Goal: Task Accomplishment & Management: Use online tool/utility

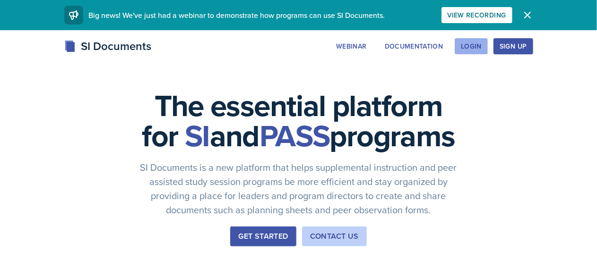
click at [481, 44] on div "Login" at bounding box center [471, 47] width 21 height 8
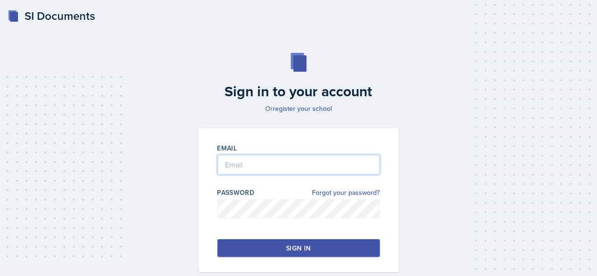
click at [282, 162] on input "email" at bounding box center [298, 165] width 163 height 20
type input "[EMAIL_ADDRESS][DOMAIN_NAME]"
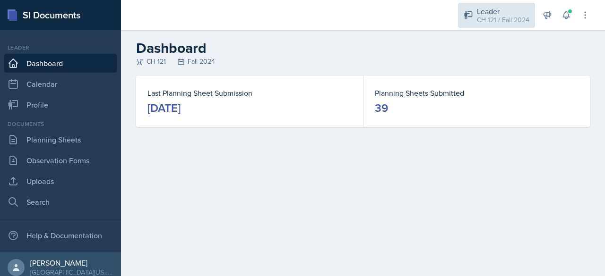
click at [501, 14] on div "Leader" at bounding box center [503, 11] width 52 height 11
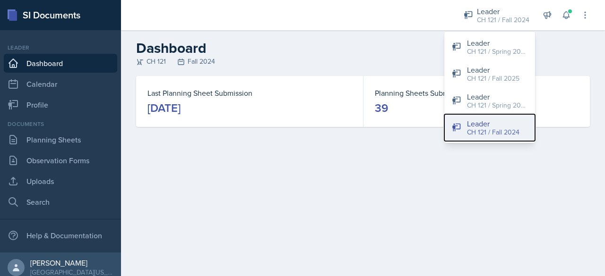
click at [512, 134] on div "CH 121 / Fall 2024" at bounding box center [493, 133] width 52 height 10
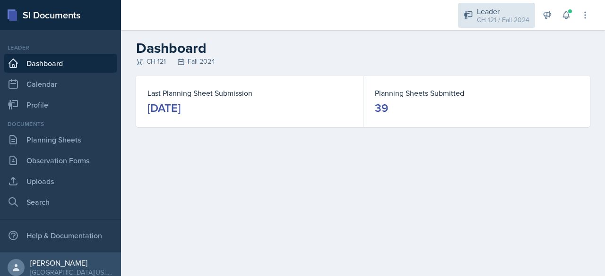
click at [489, 9] on div "Leader" at bounding box center [503, 11] width 52 height 11
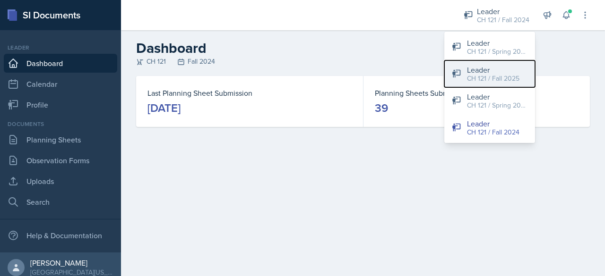
click at [516, 79] on div "CH 121 / Fall 2025" at bounding box center [493, 79] width 52 height 10
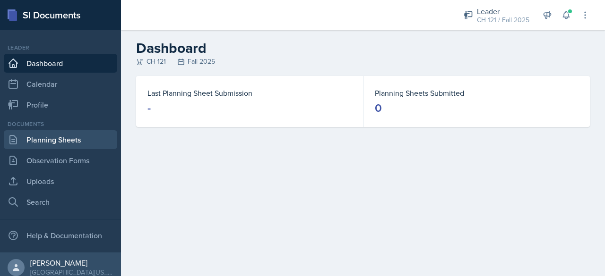
click at [50, 142] on link "Planning Sheets" at bounding box center [60, 139] width 113 height 19
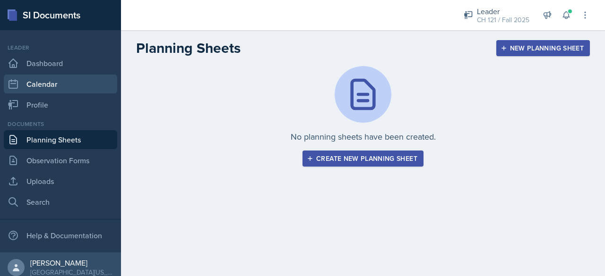
click at [58, 79] on link "Calendar" at bounding box center [60, 84] width 113 height 19
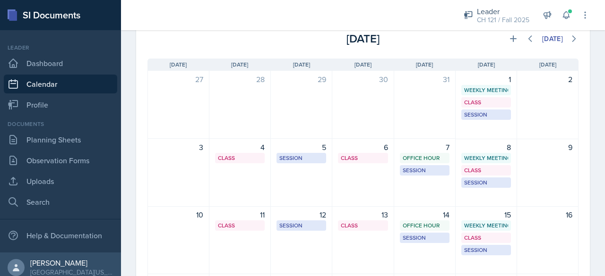
scroll to position [54, 0]
click at [56, 137] on link "Planning Sheets" at bounding box center [60, 139] width 113 height 19
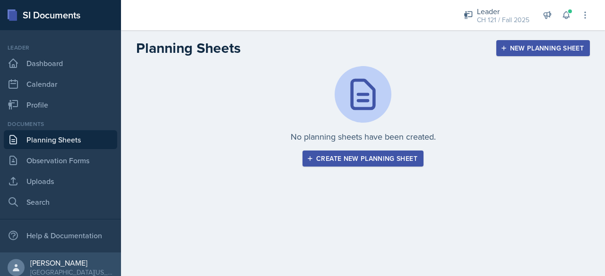
click at [394, 160] on div "Create new planning sheet" at bounding box center [362, 159] width 109 height 8
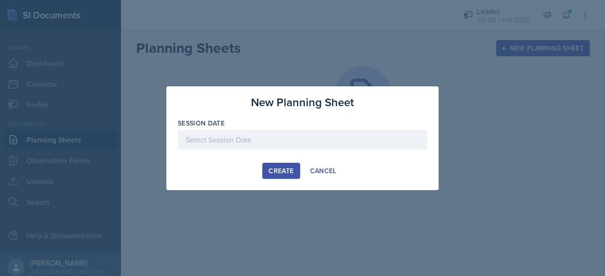
click at [338, 142] on div at bounding box center [302, 140] width 249 height 20
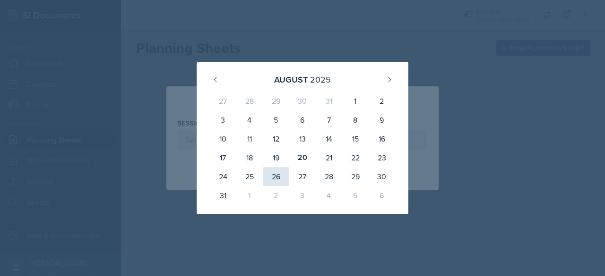
click at [273, 177] on div "26" at bounding box center [276, 176] width 26 height 19
type input "[DATE]"
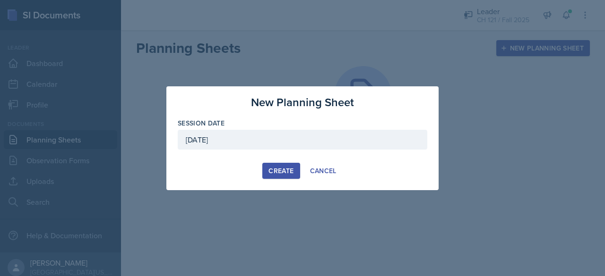
click at [275, 171] on div "Create" at bounding box center [280, 171] width 25 height 8
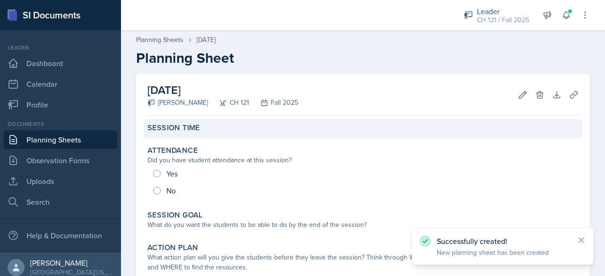
click at [247, 128] on div "Session Time" at bounding box center [362, 127] width 431 height 9
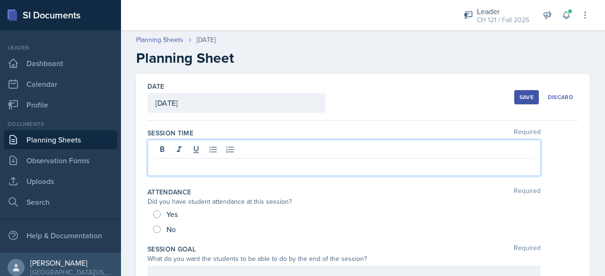
click at [188, 147] on div at bounding box center [343, 158] width 393 height 36
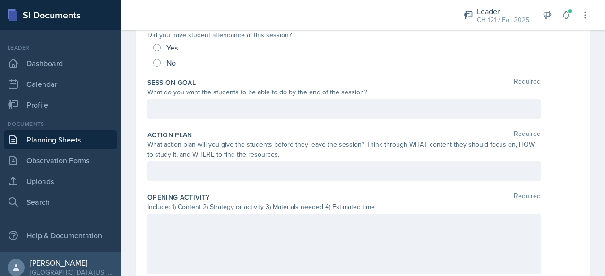
scroll to position [167, 0]
